Goal: Check status: Check status

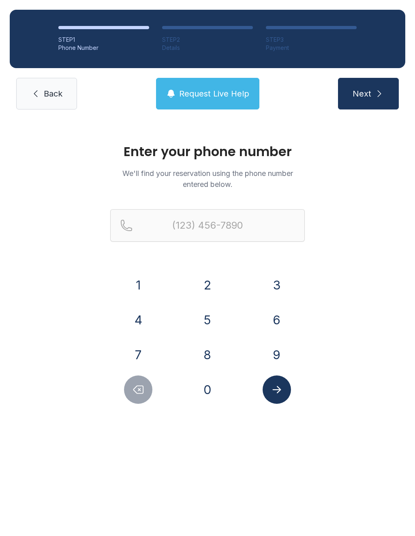
click at [282, 346] on button "9" at bounding box center [276, 354] width 28 height 28
click at [211, 390] on button "0" at bounding box center [207, 389] width 28 height 28
click at [211, 352] on button "8" at bounding box center [207, 354] width 28 height 28
click at [215, 283] on button "2" at bounding box center [207, 285] width 28 height 28
click at [145, 319] on button "4" at bounding box center [138, 319] width 28 height 28
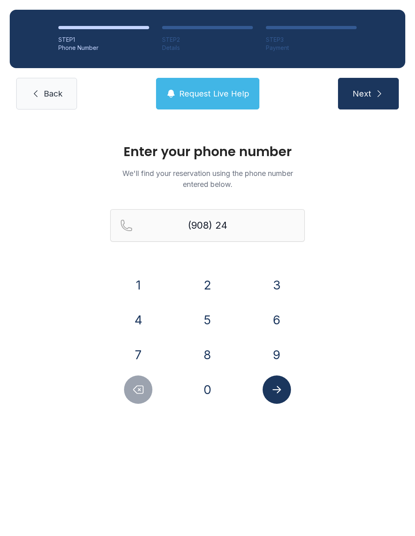
click at [283, 317] on button "6" at bounding box center [276, 319] width 28 height 28
click at [149, 356] on button "7" at bounding box center [138, 354] width 28 height 28
click at [284, 351] on button "9" at bounding box center [276, 354] width 28 height 28
click at [146, 322] on button "4" at bounding box center [138, 319] width 28 height 28
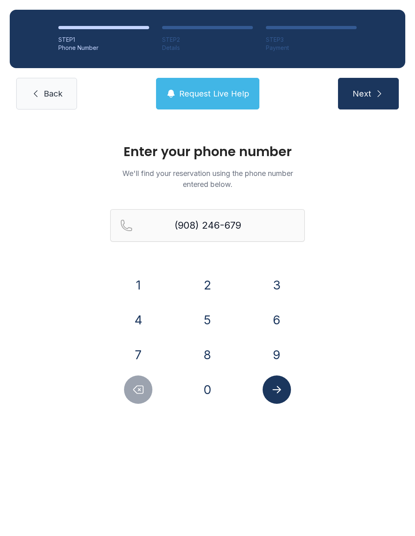
type input "[PHONE_NUMBER]"
click at [282, 386] on icon "Submit lookup form" at bounding box center [277, 389] width 12 height 12
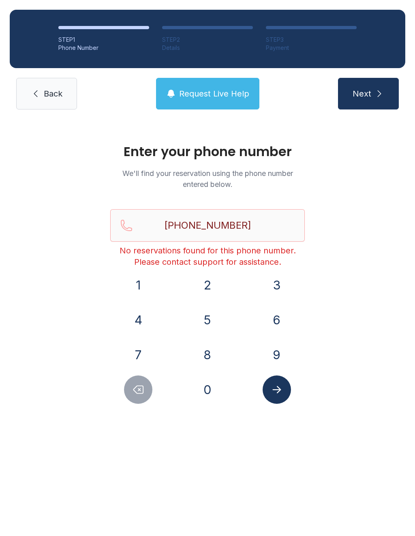
click at [57, 100] on link "Back" at bounding box center [46, 94] width 61 height 32
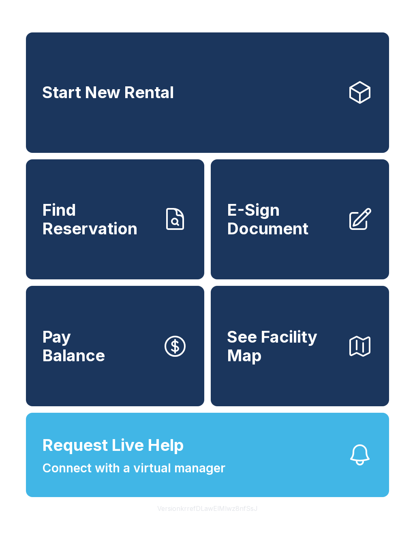
click at [290, 385] on button "See Facility Map" at bounding box center [300, 346] width 178 height 120
